Goal: Transaction & Acquisition: Purchase product/service

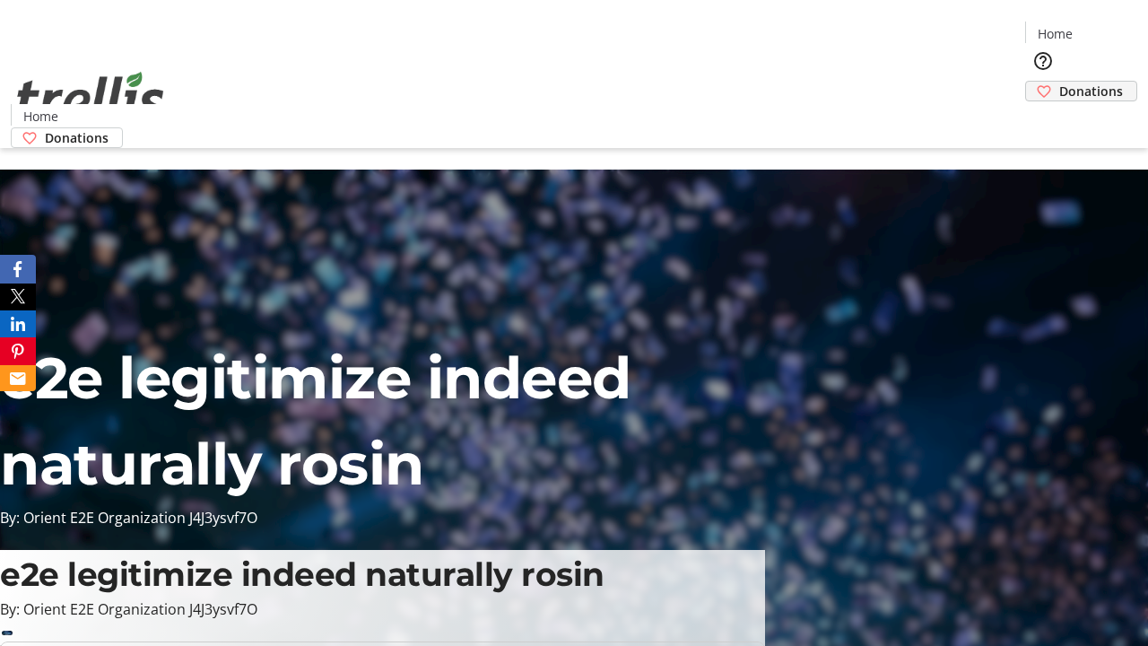
click at [1059, 82] on span "Donations" at bounding box center [1091, 91] width 64 height 19
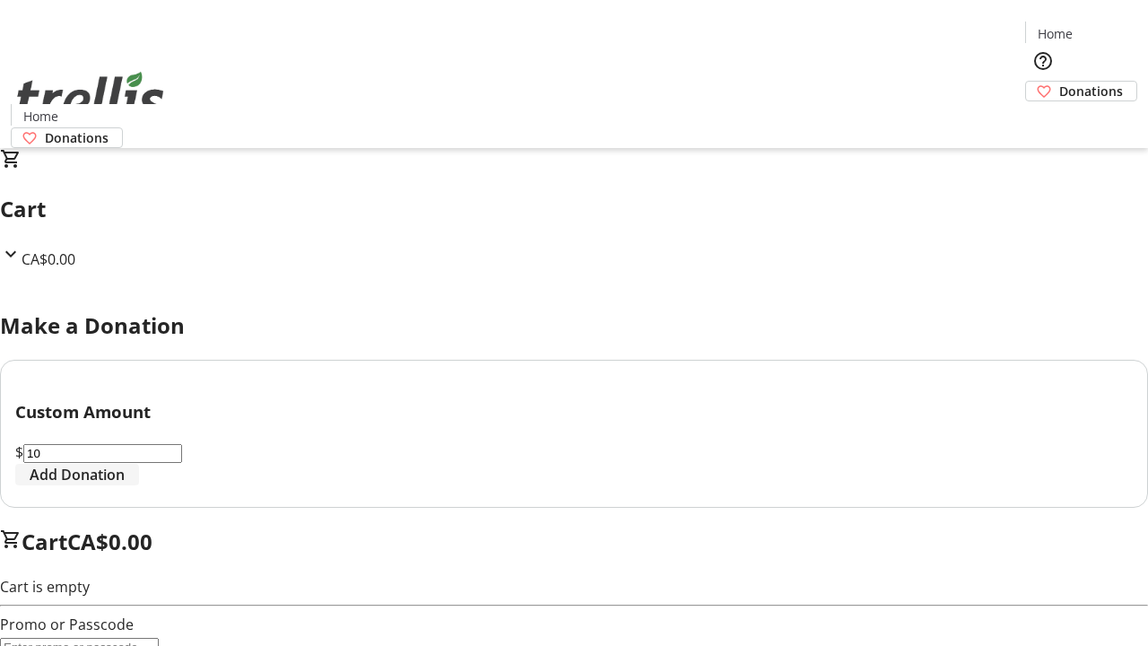
click at [125, 485] on span "Add Donation" at bounding box center [77, 475] width 95 height 22
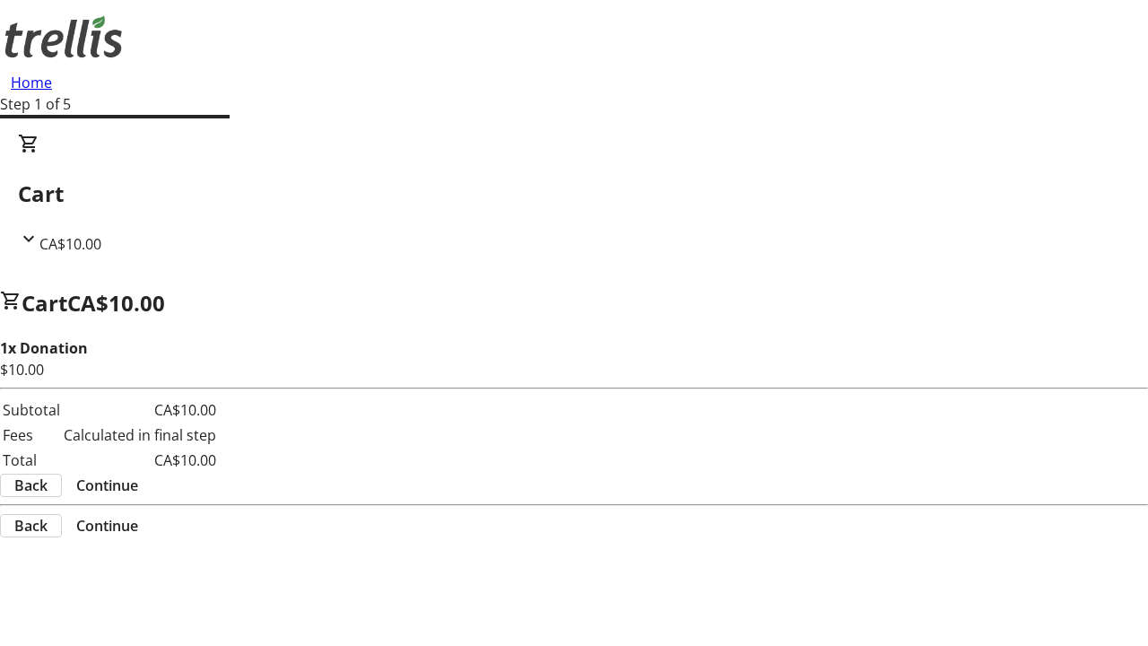
select select "CA"
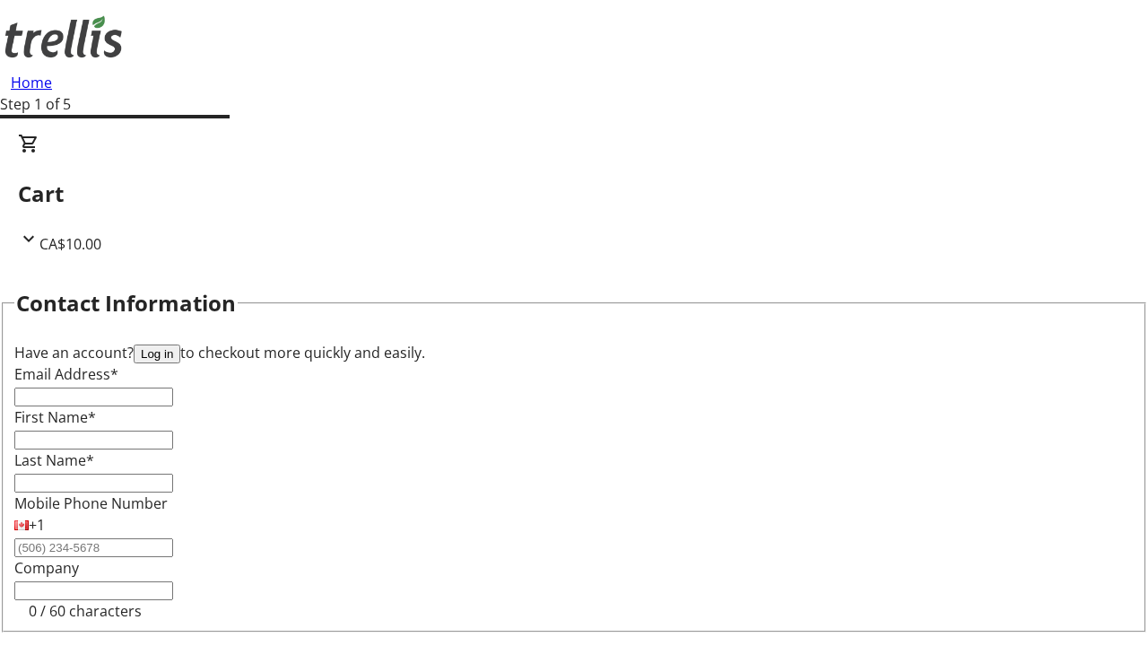
click at [180, 344] on button "Log in" at bounding box center [157, 353] width 47 height 19
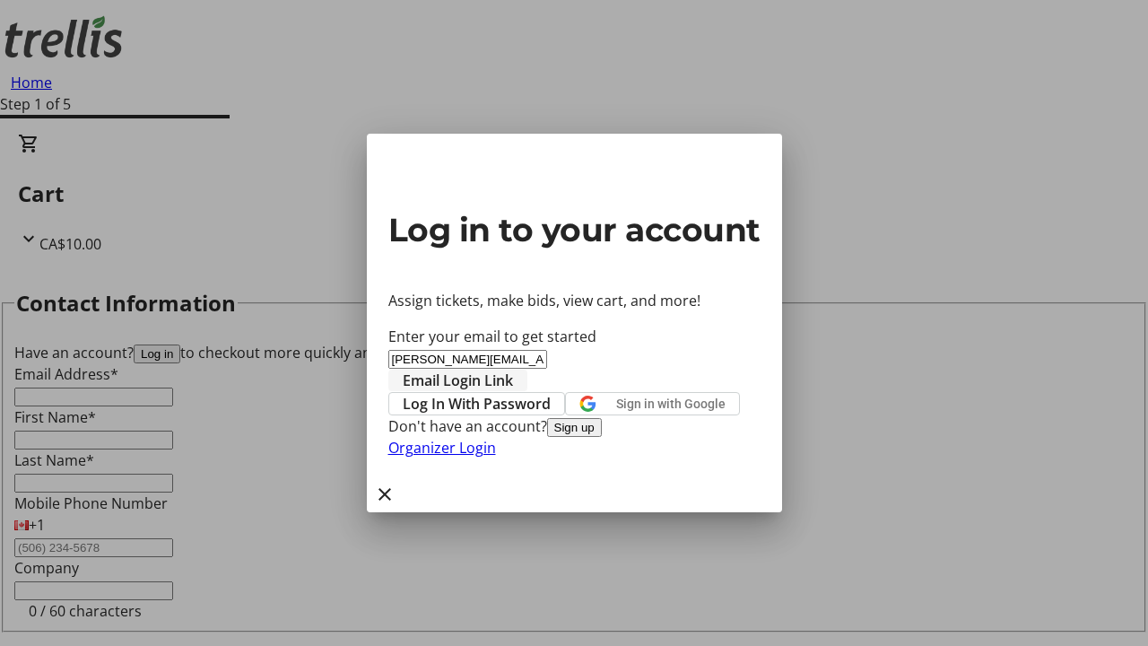
type input "[PERSON_NAME][EMAIL_ADDRESS][DOMAIN_NAME]"
click at [513, 370] on span "Email Login Link" at bounding box center [458, 381] width 110 height 22
